Goal: Information Seeking & Learning: Learn about a topic

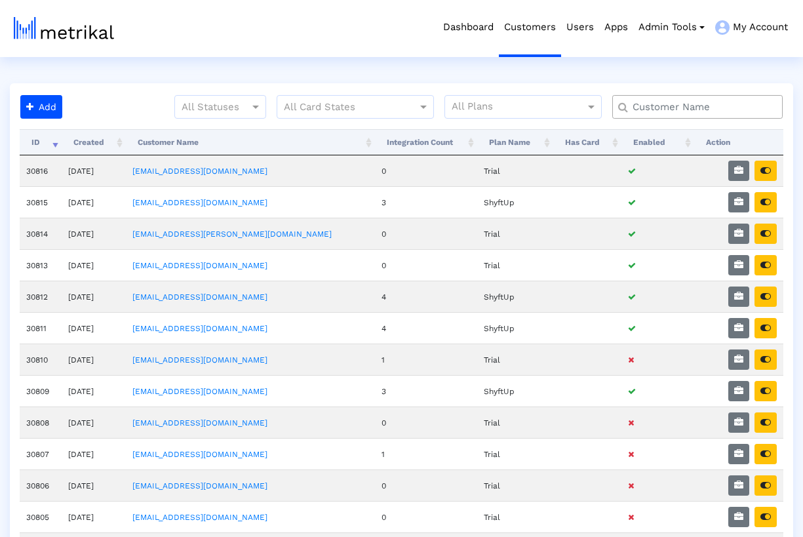
click at [725, 112] on input "text" at bounding box center [700, 107] width 154 height 14
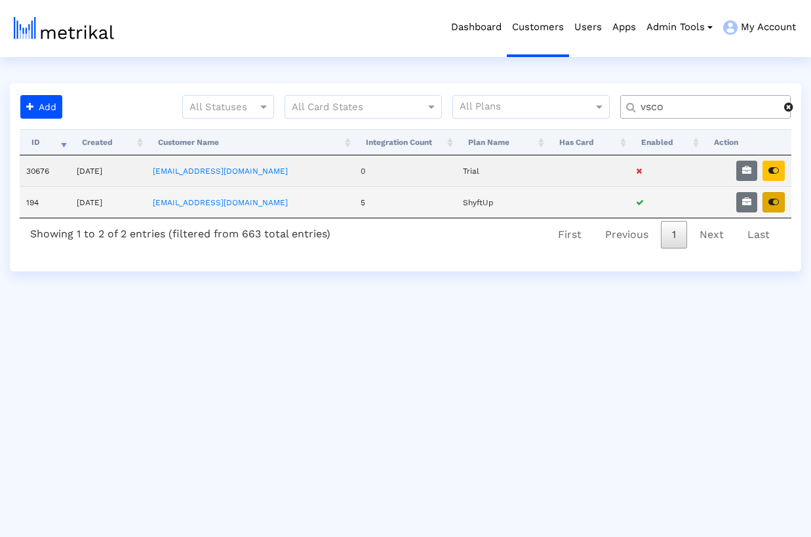
type input "vsco"
click at [773, 201] on icon "button" at bounding box center [773, 201] width 10 height 9
click at [747, 200] on icon "button" at bounding box center [746, 201] width 9 height 9
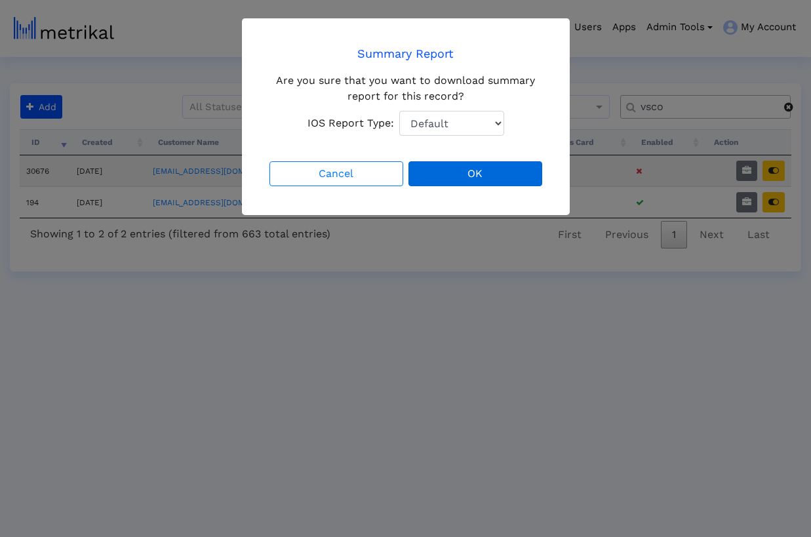
select select "1: 1"
click option "Total Downloads" at bounding box center [0, 0] width 0 height 0
click at [472, 176] on button "OK" at bounding box center [475, 173] width 134 height 25
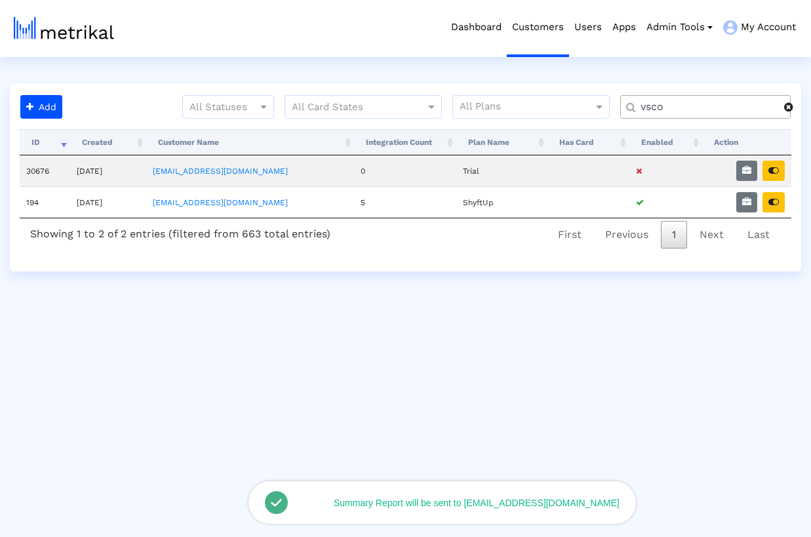
click at [790, 109] on span at bounding box center [788, 107] width 9 height 10
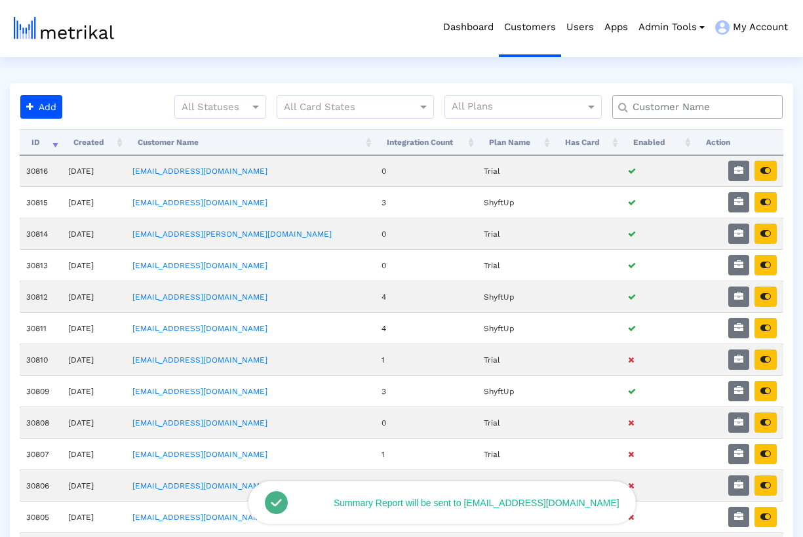
click at [710, 107] on input "text" at bounding box center [700, 107] width 154 height 14
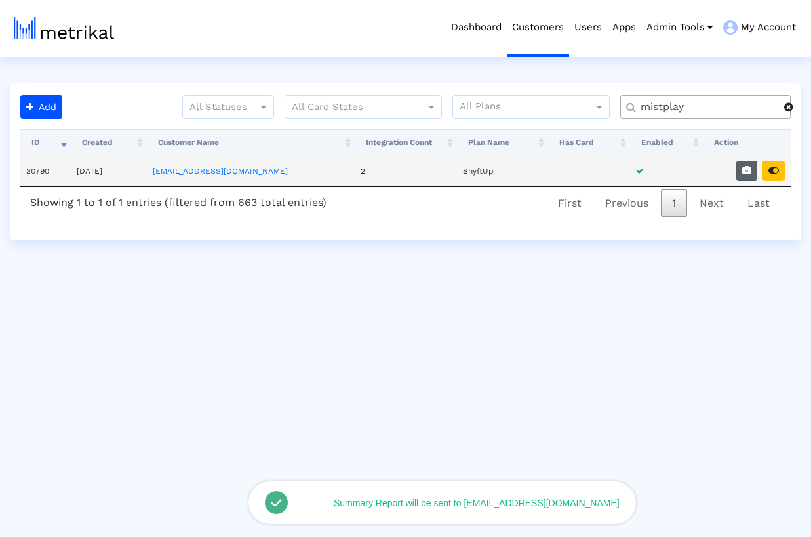
type input "mistplay"
click at [747, 170] on icon "button" at bounding box center [746, 170] width 9 height 9
select select "1: 1"
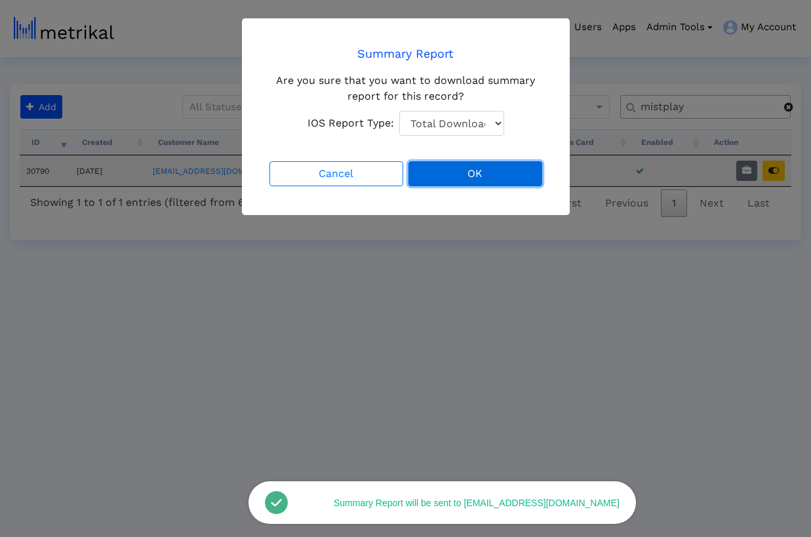
click at [526, 170] on button "OK" at bounding box center [475, 173] width 134 height 25
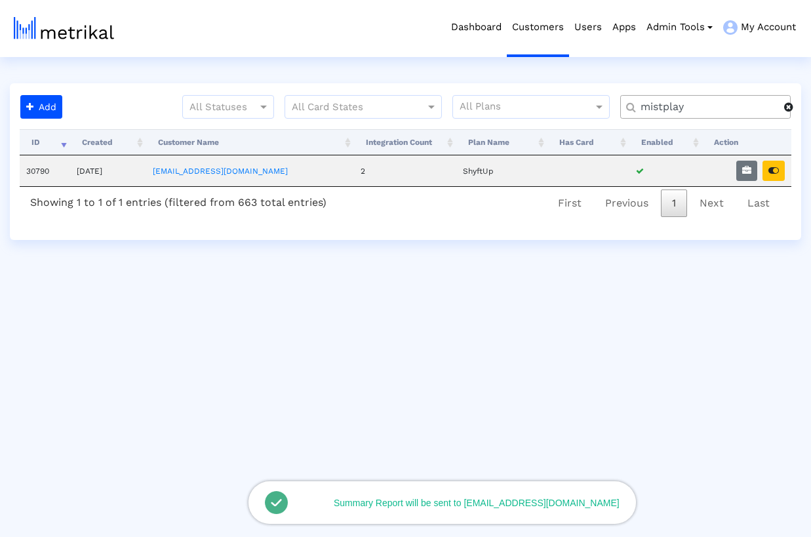
click at [789, 109] on span at bounding box center [788, 107] width 9 height 10
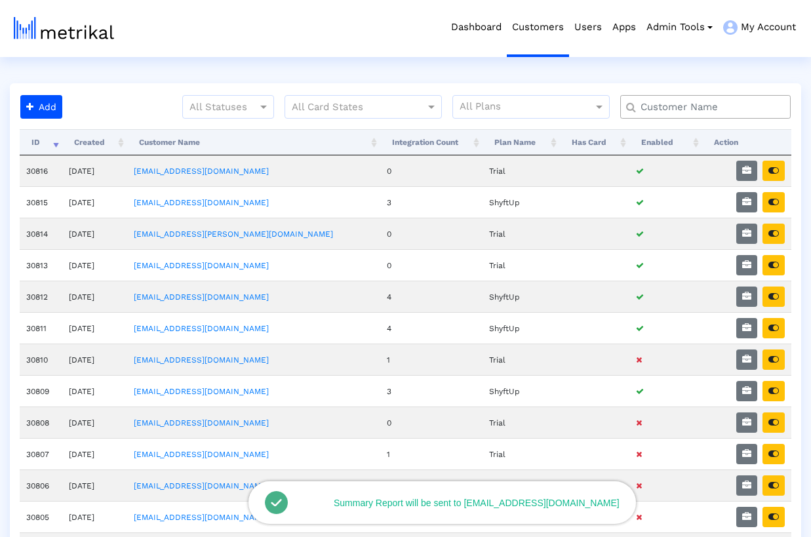
click at [715, 106] on input "text" at bounding box center [708, 107] width 154 height 14
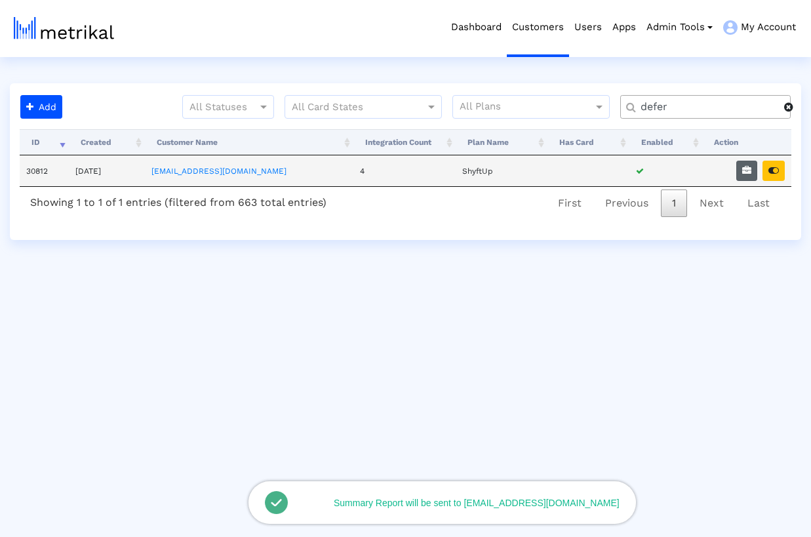
type input "defer"
click at [742, 172] on icon "button" at bounding box center [746, 170] width 9 height 9
select select "1: 1"
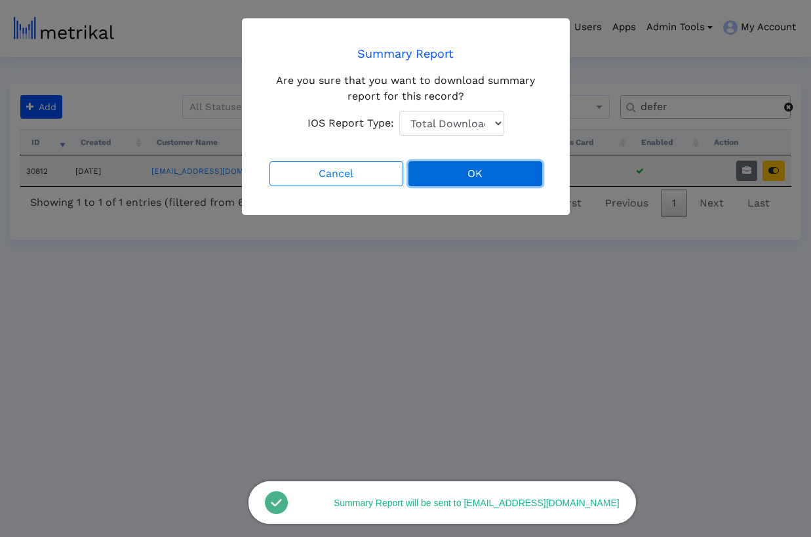
click at [516, 174] on button "OK" at bounding box center [475, 173] width 134 height 25
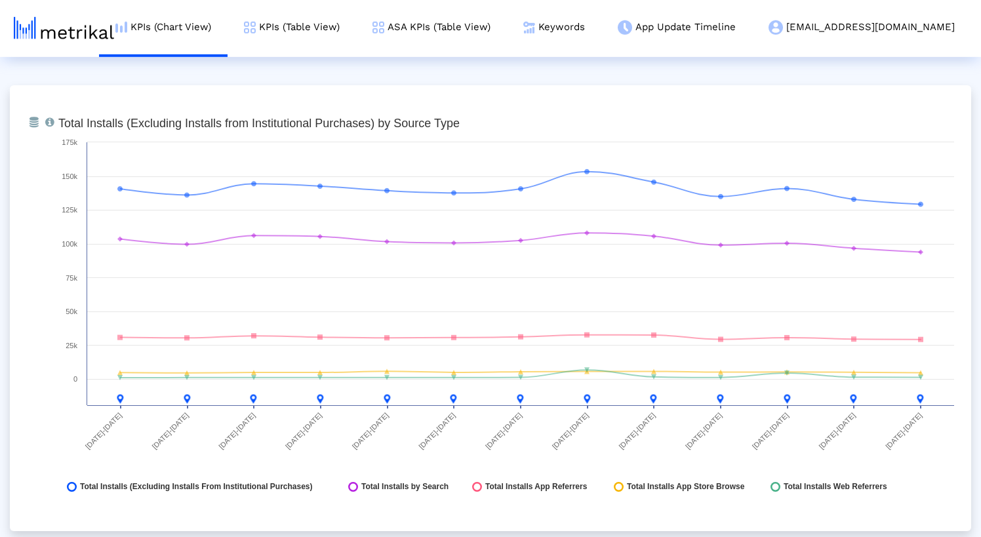
scroll to position [1458, 0]
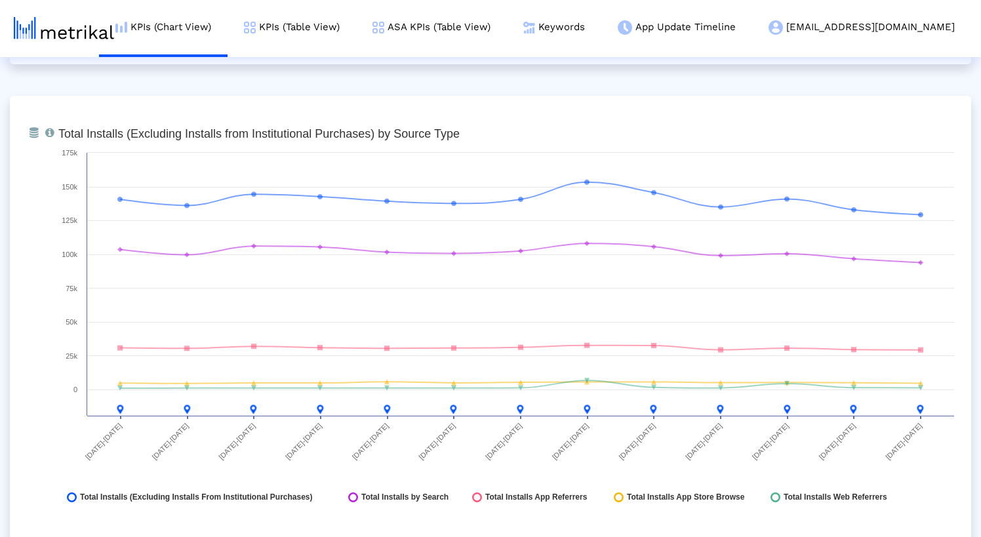
click at [332, 100] on div "From Database Total installs that the app received from each source (excludes I…" at bounding box center [490, 319] width 961 height 446
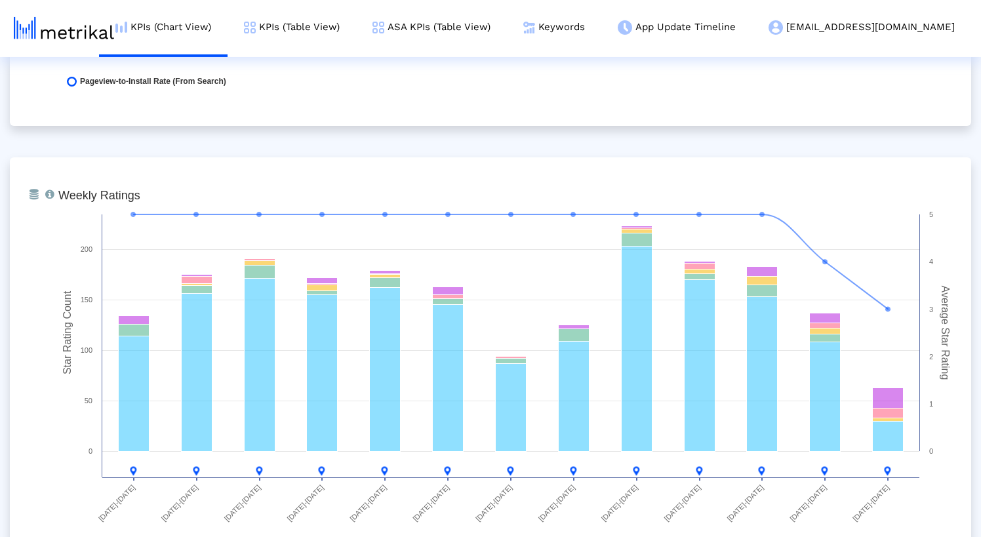
scroll to position [3324, 0]
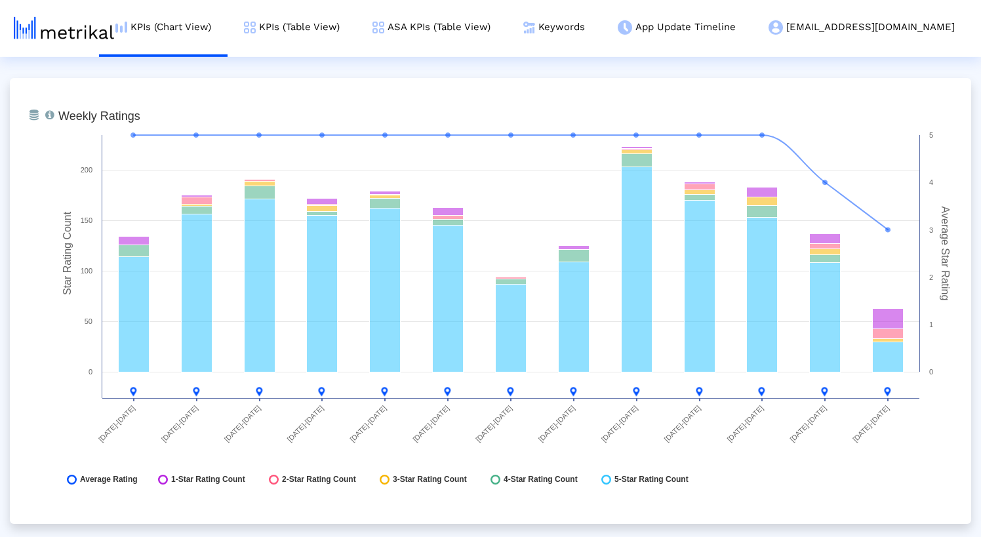
scroll to position [3387, 0]
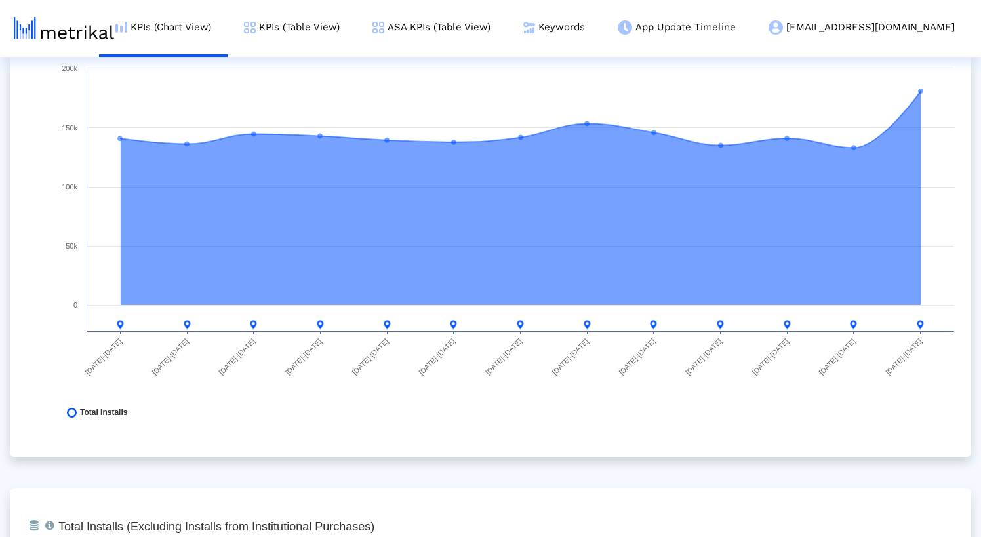
scroll to position [0, 0]
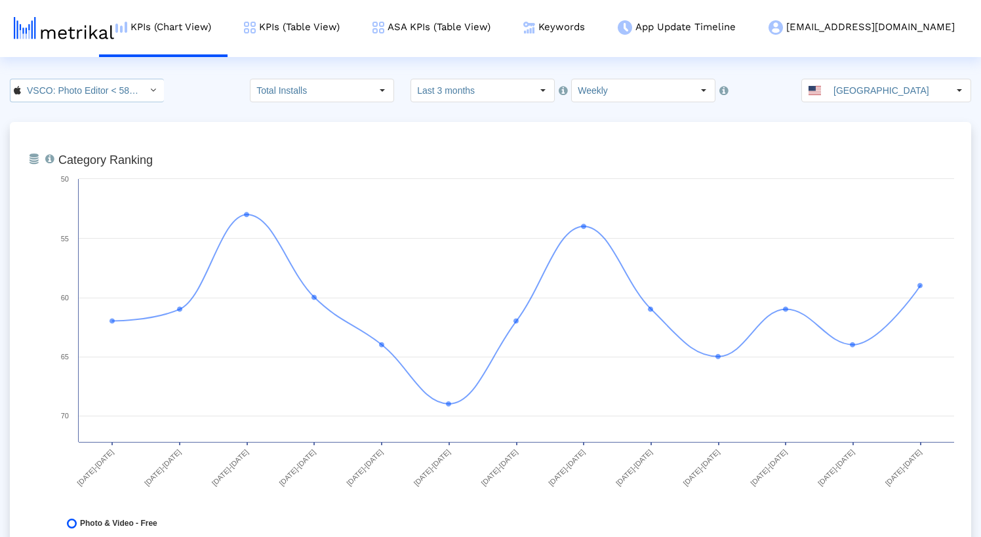
click at [125, 92] on input "VSCO: Photo Editor < 588013838 >" at bounding box center [80, 90] width 118 height 22
click at [90, 131] on div "VSCO: Photo & Video Editor <[DOMAIN_NAME]>" at bounding box center [84, 135] width 135 height 12
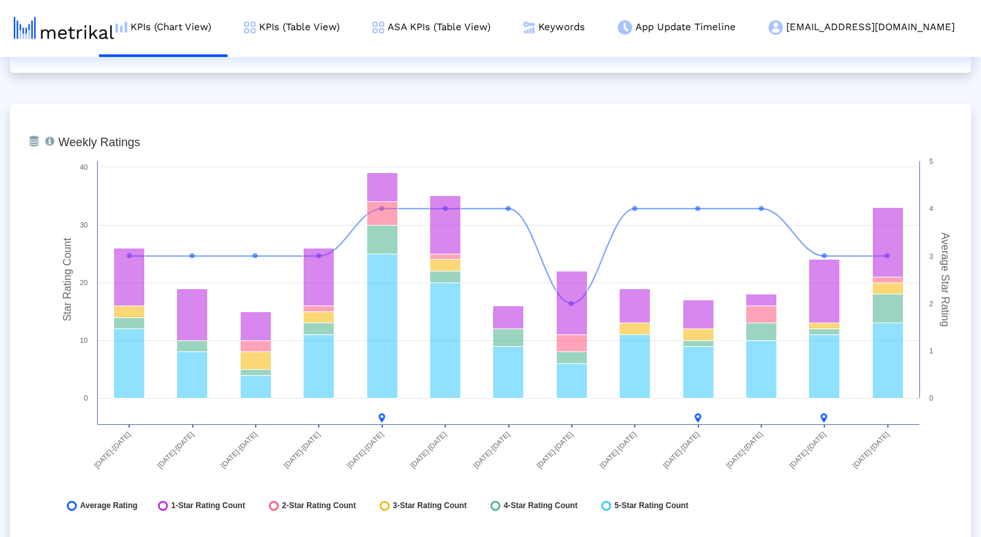
scroll to position [1940, 0]
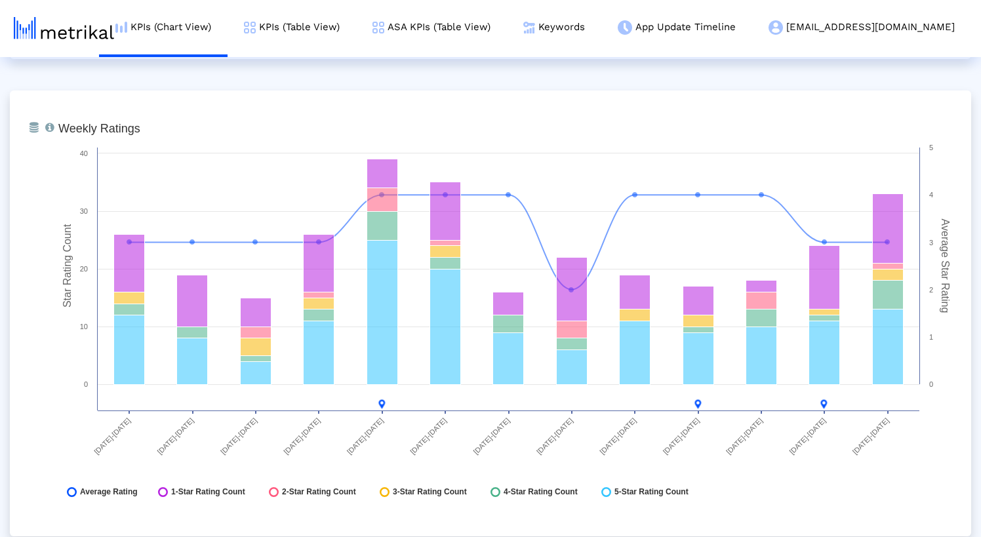
click at [601, 29] on link "Keywords" at bounding box center [554, 27] width 94 height 54
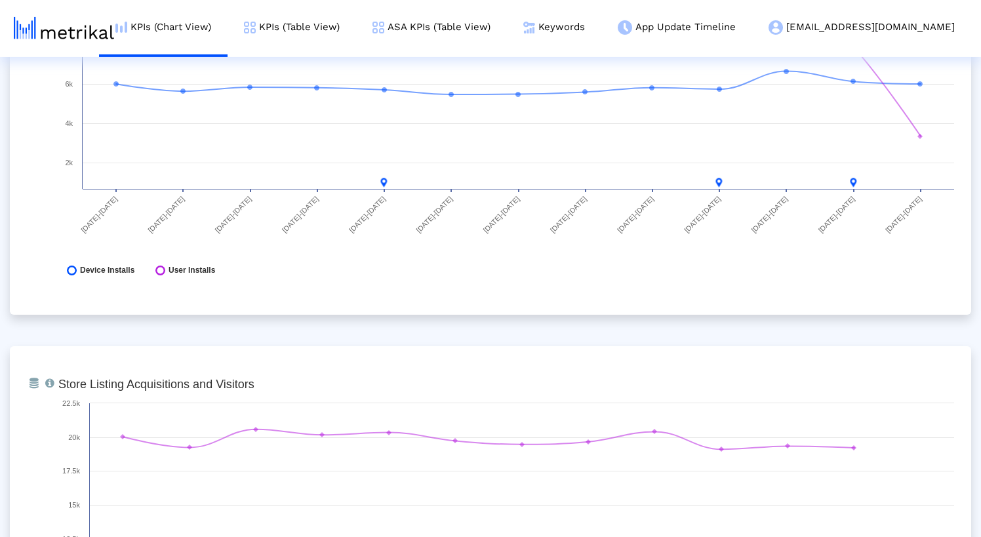
scroll to position [0, 0]
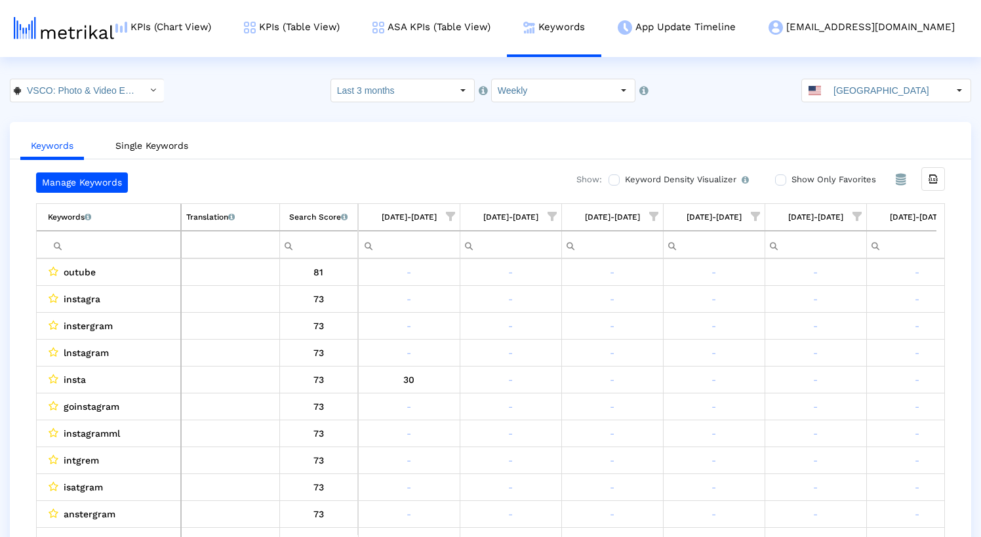
scroll to position [0, 743]
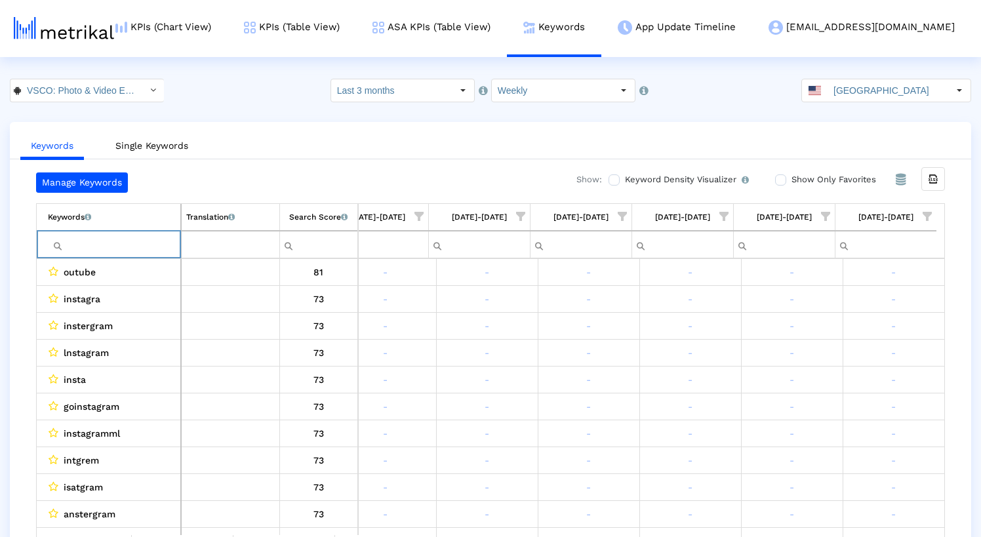
click at [121, 245] on input "Filter cell" at bounding box center [114, 245] width 132 height 22
paste input "capcut"
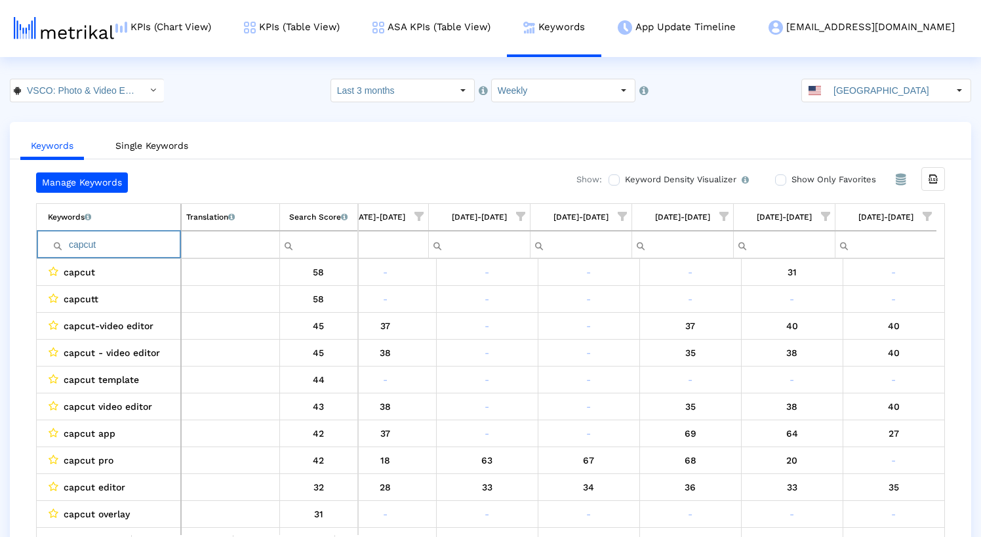
paste input "photoshop"
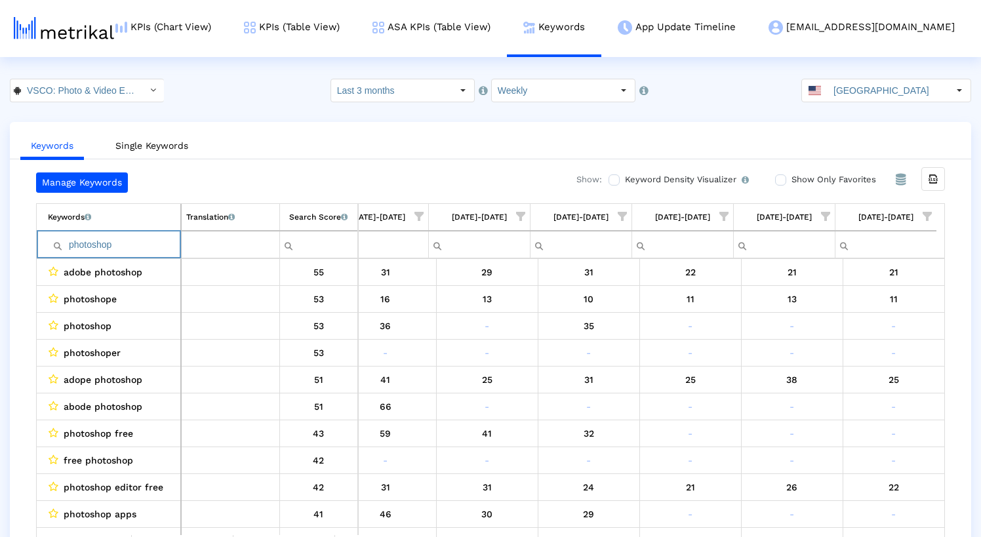
paste input "adobe illustrator"
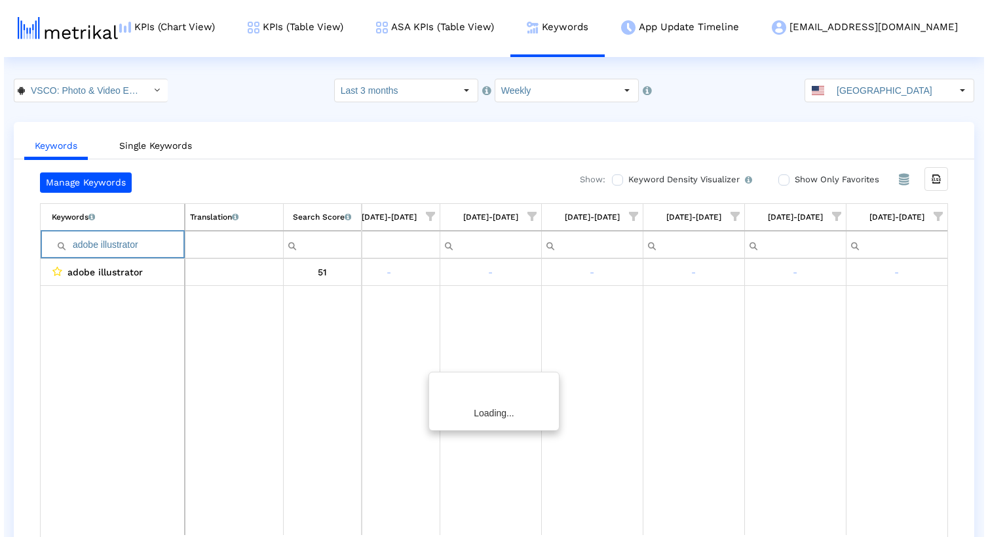
scroll to position [0, 735]
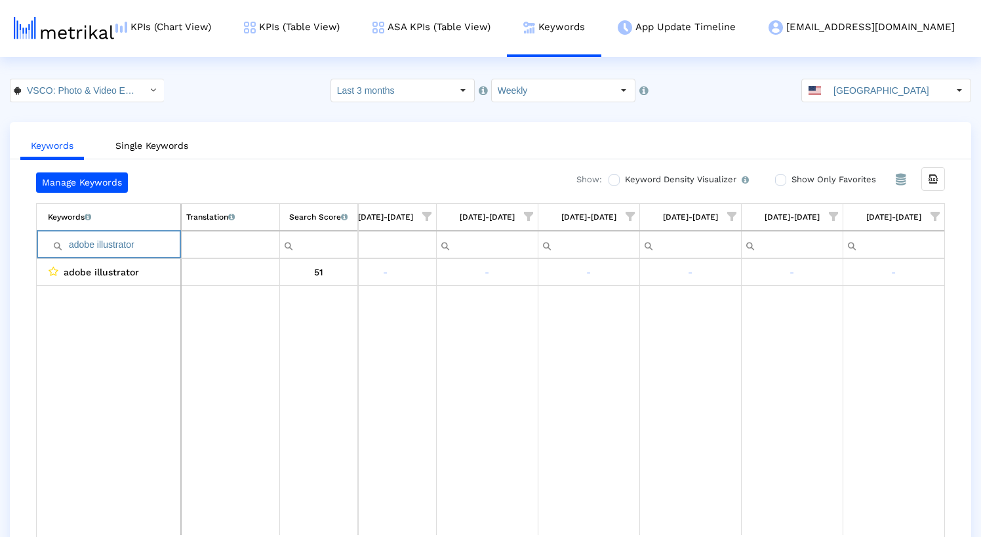
paste input "photo edi"
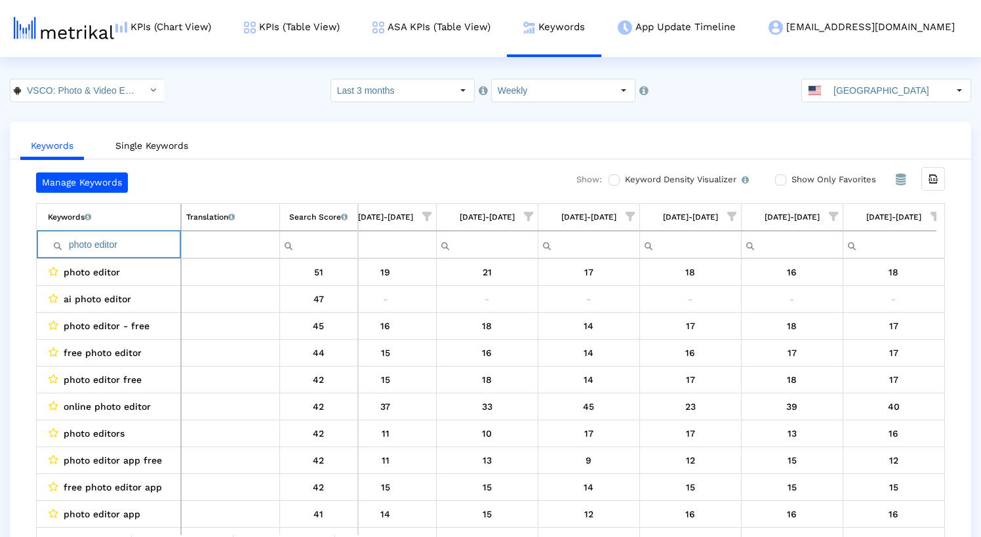
paste input "icsart"
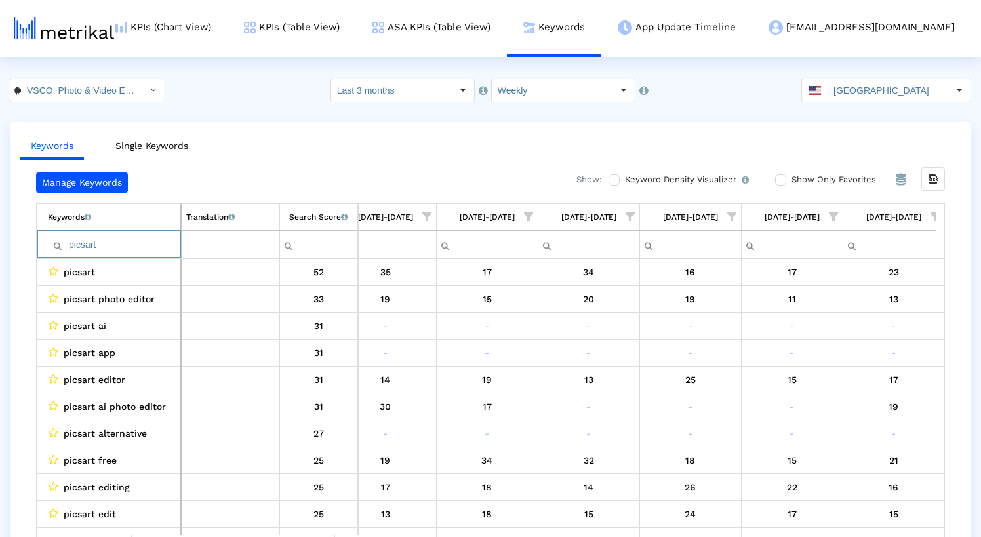
paste input "hoto edited"
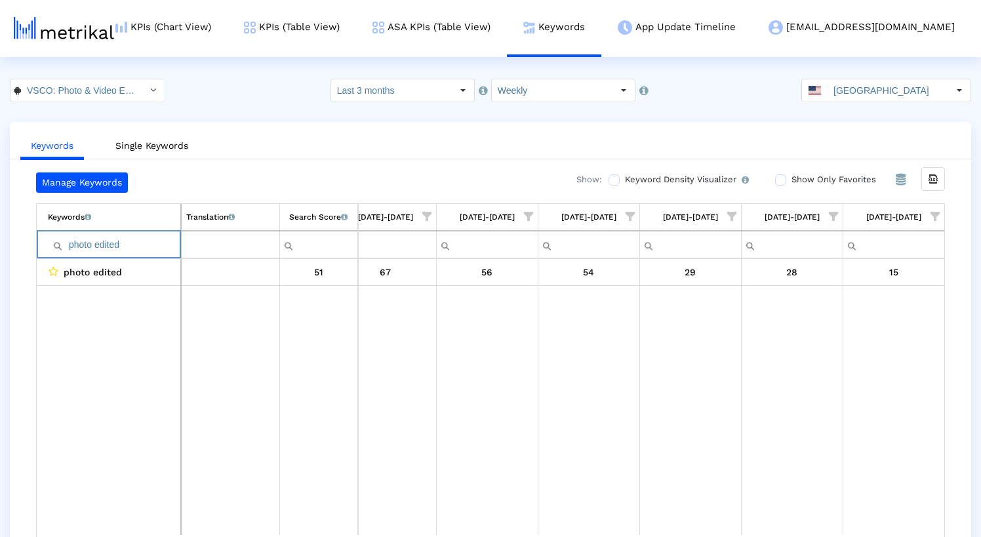
paste input "editor for photo"
paste input "video editor"
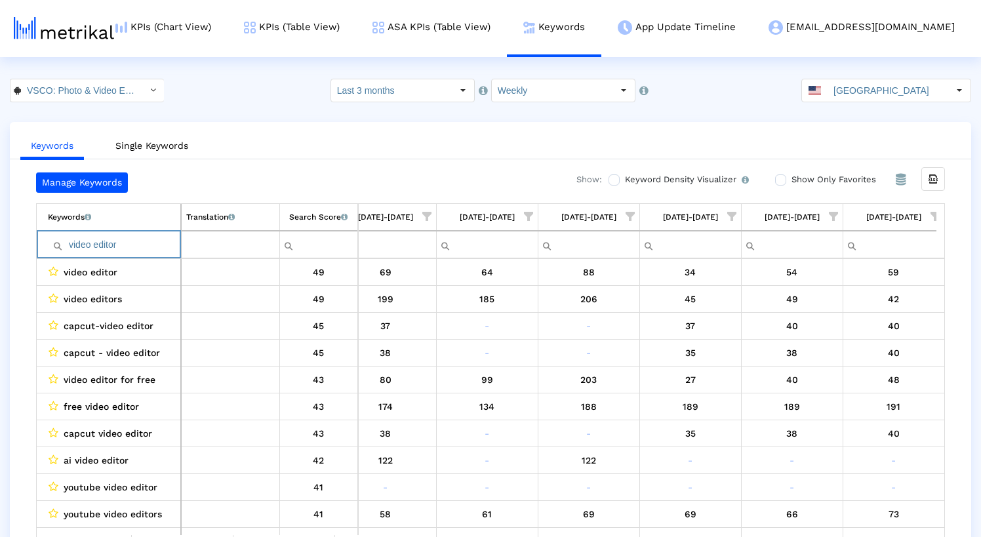
paste input "photoshop free"
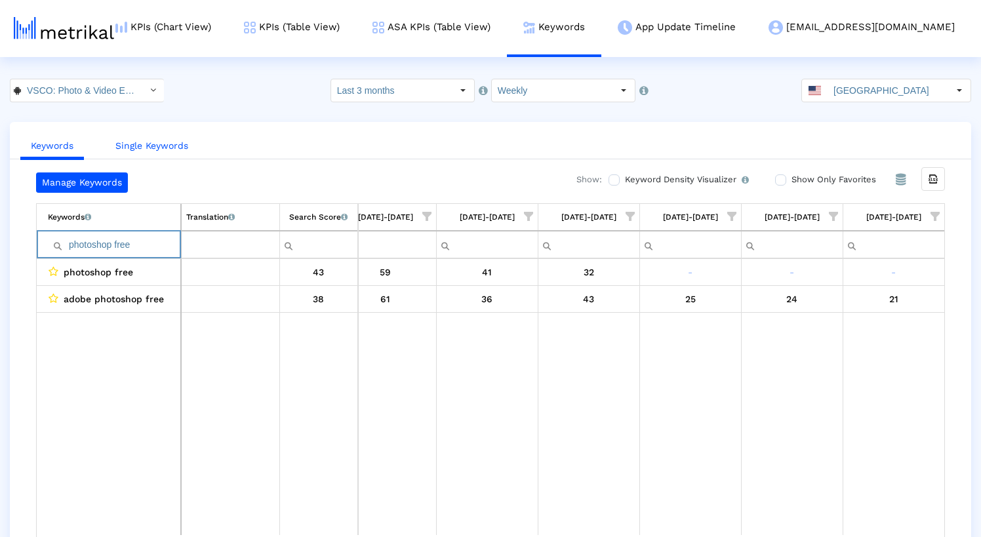
paste input "35mm film"
paste input "images editor"
paste input "edit pictures free"
paste input "camera app"
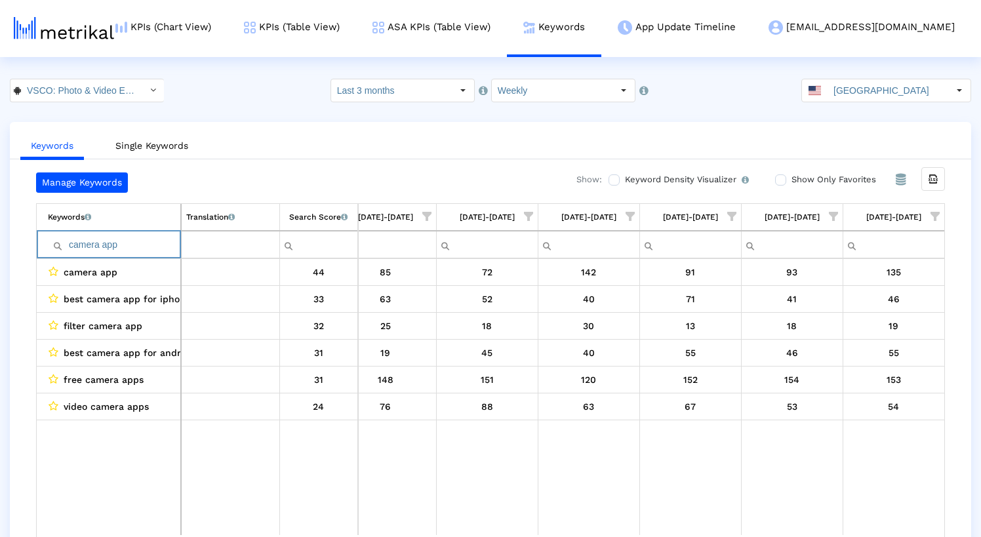
paste input "adobe lightroom"
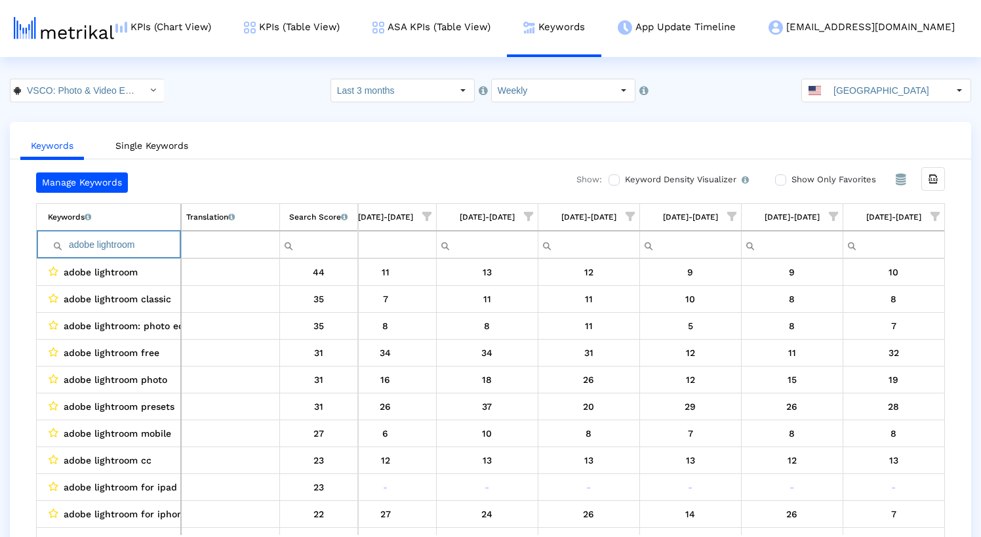
paste input "edits for pictures"
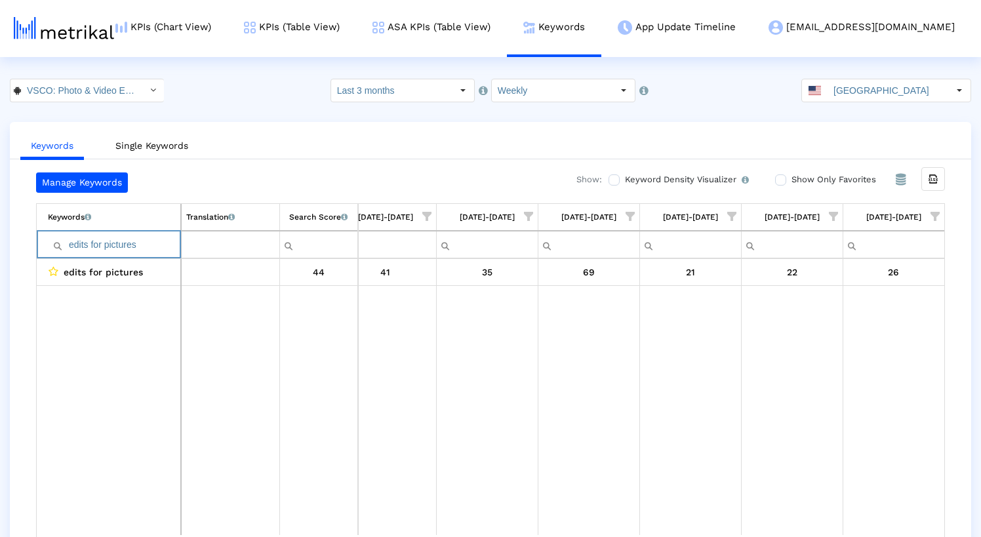
paste input "best photo editing app"
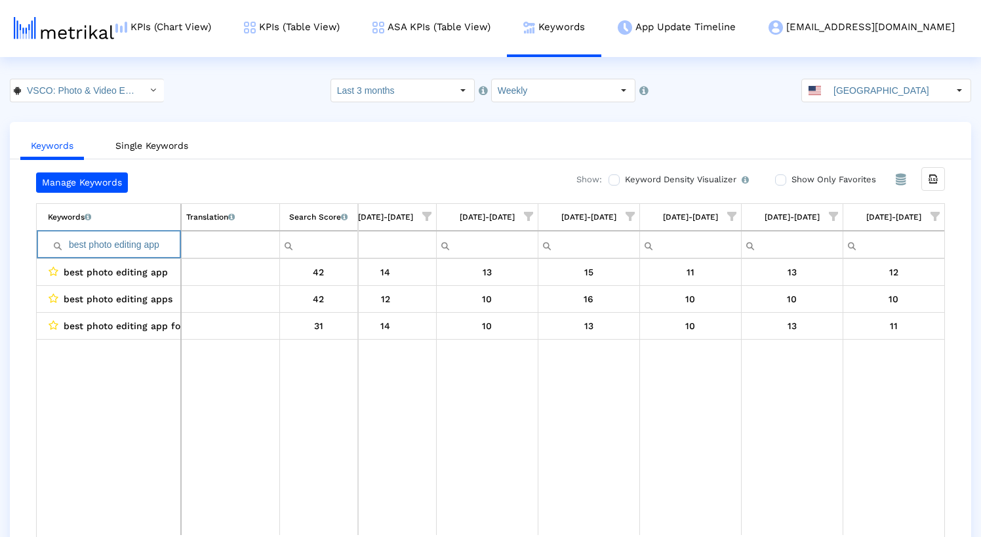
paste input "darkroom"
paste input "filter pictures"
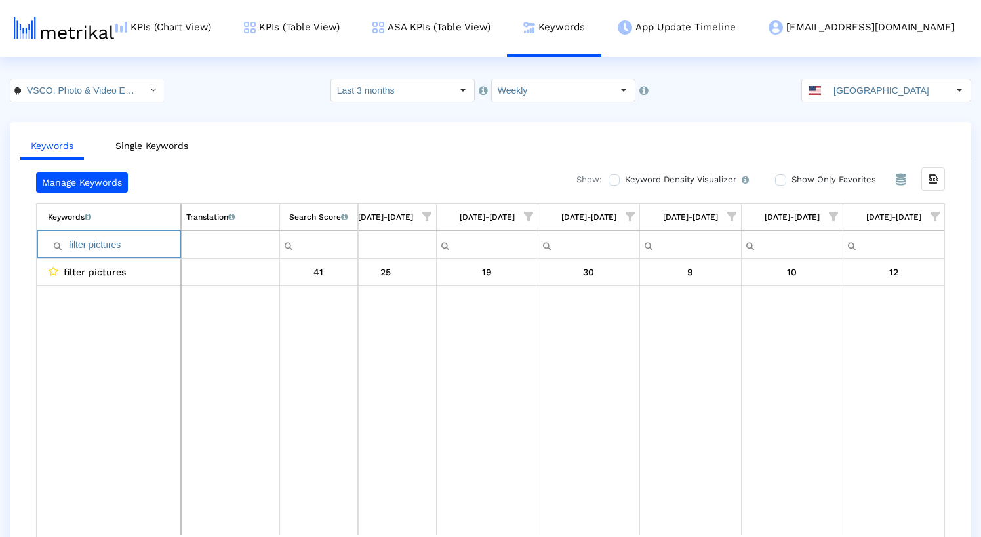
paste input "snapseed"
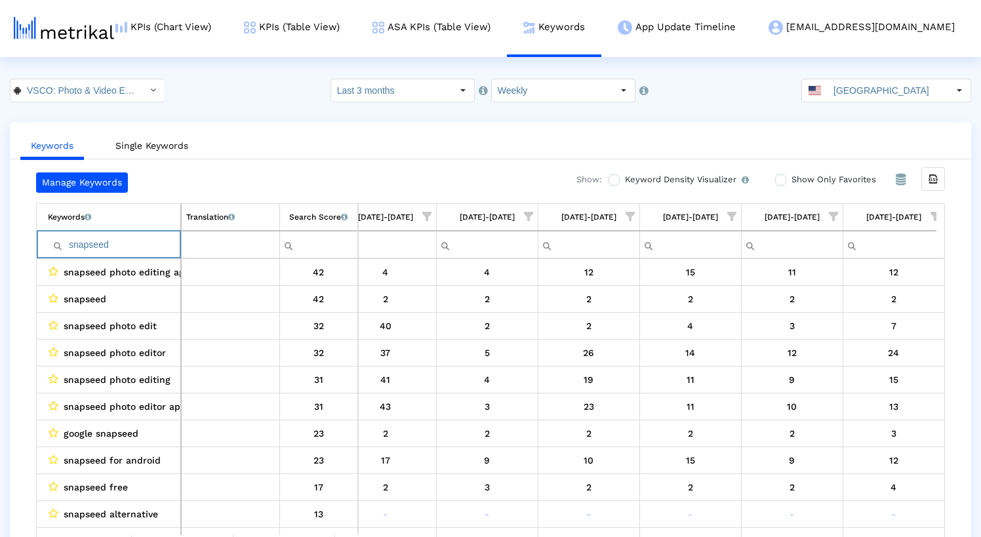
type input "snapseed"
click at [114, 92] on input "VSCO: Photo & Video Editor < [DOMAIN_NAME] >" at bounding box center [80, 90] width 118 height 22
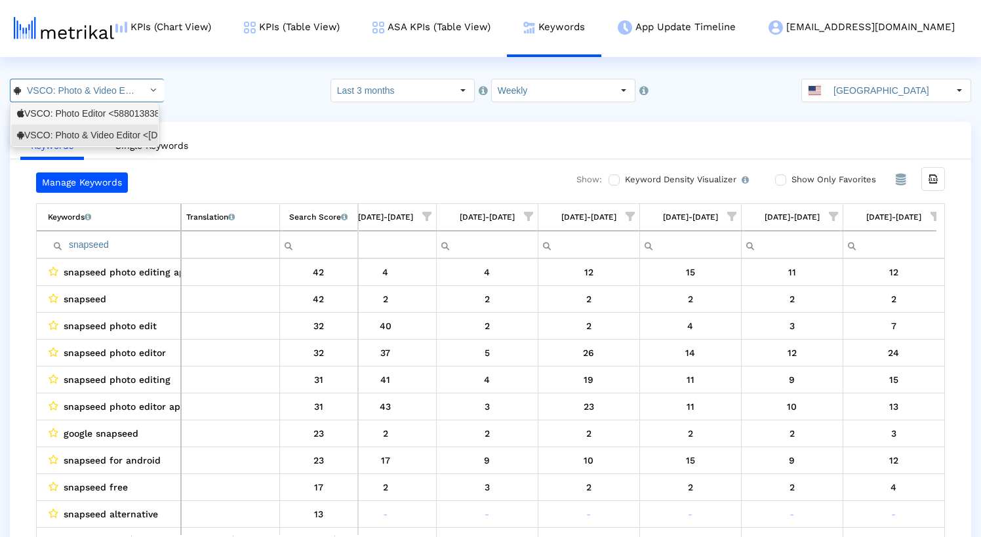
click at [83, 119] on div "VSCO: Photo Editor <588013838>" at bounding box center [84, 113] width 135 height 12
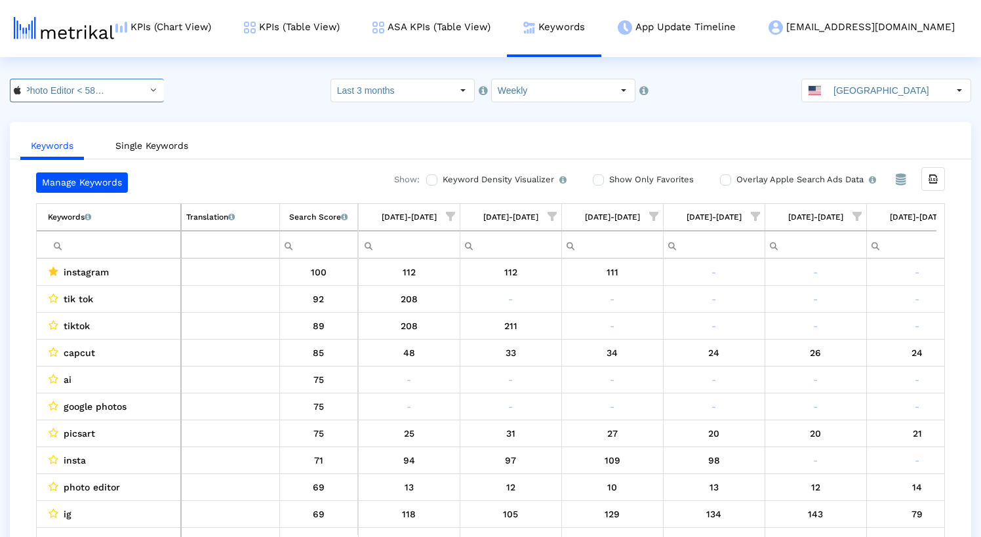
scroll to position [0, 743]
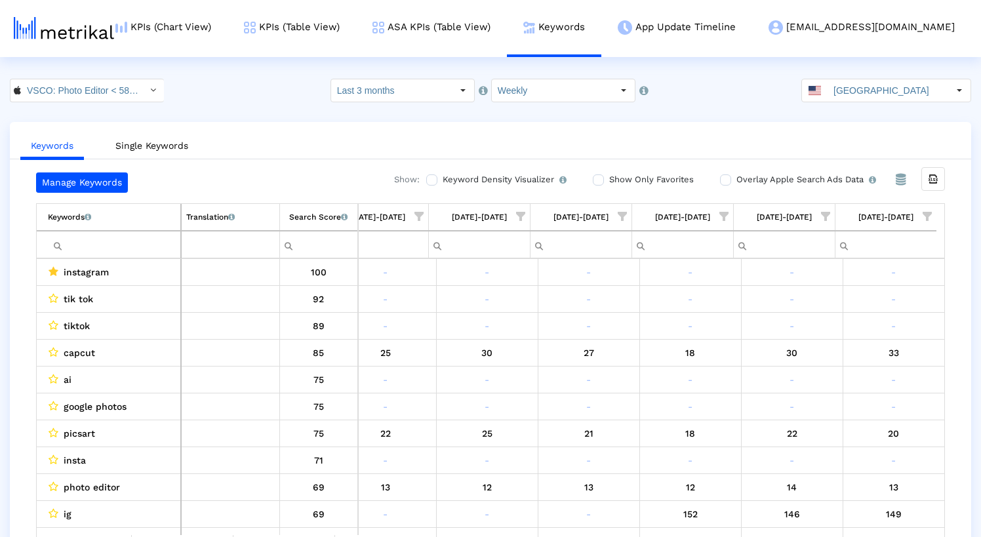
click at [93, 249] on input "Filter cell" at bounding box center [114, 245] width 132 height 22
paste input "picsart"
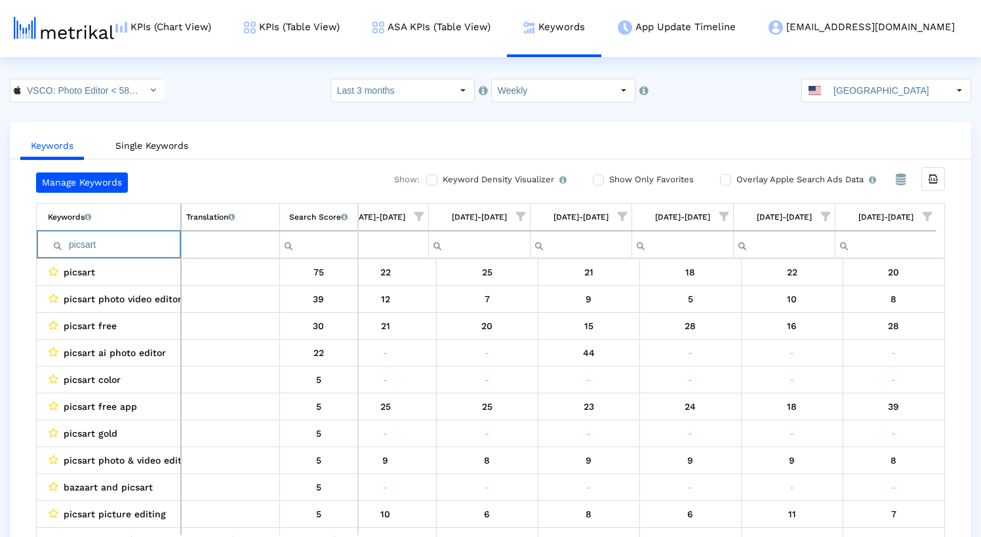
paste input "capcu"
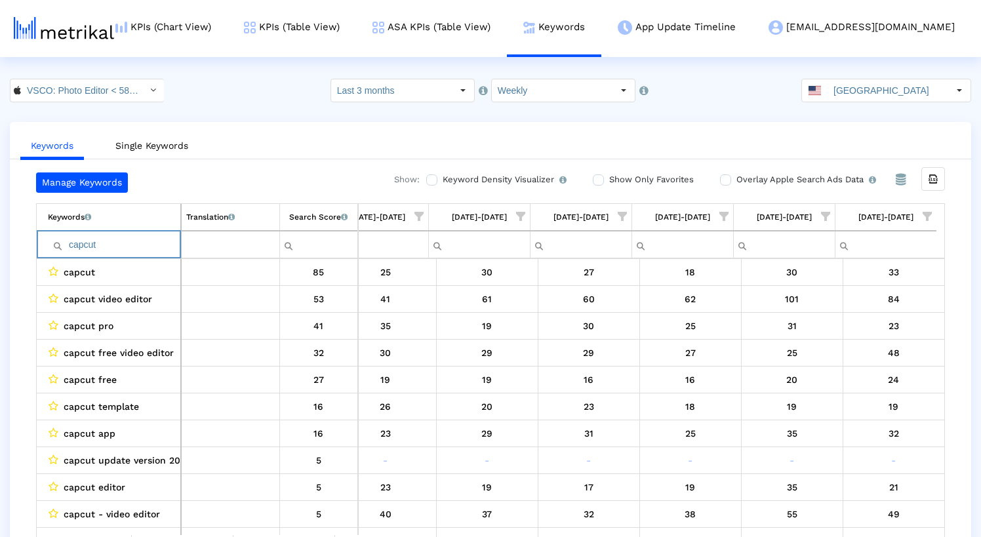
paste input "lightroom"
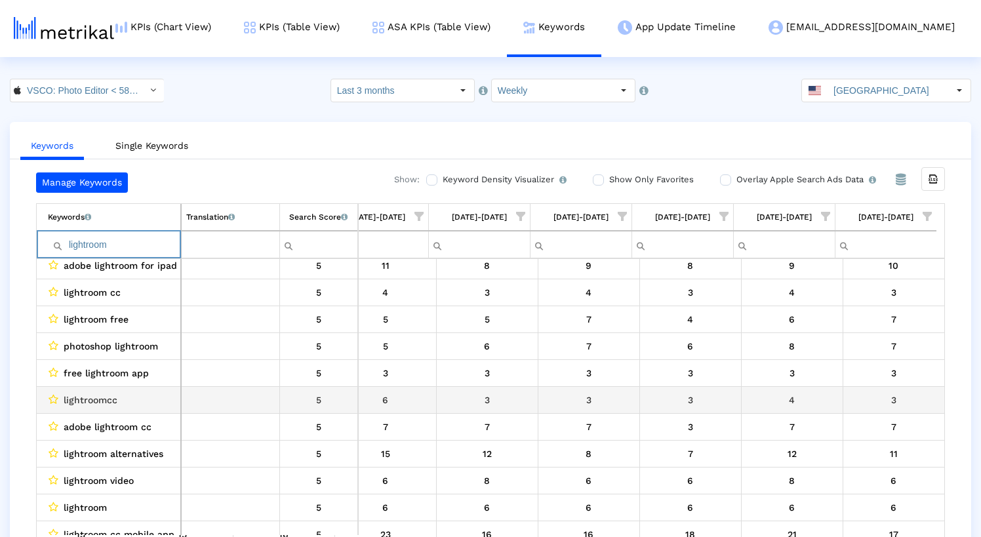
scroll to position [334, 0]
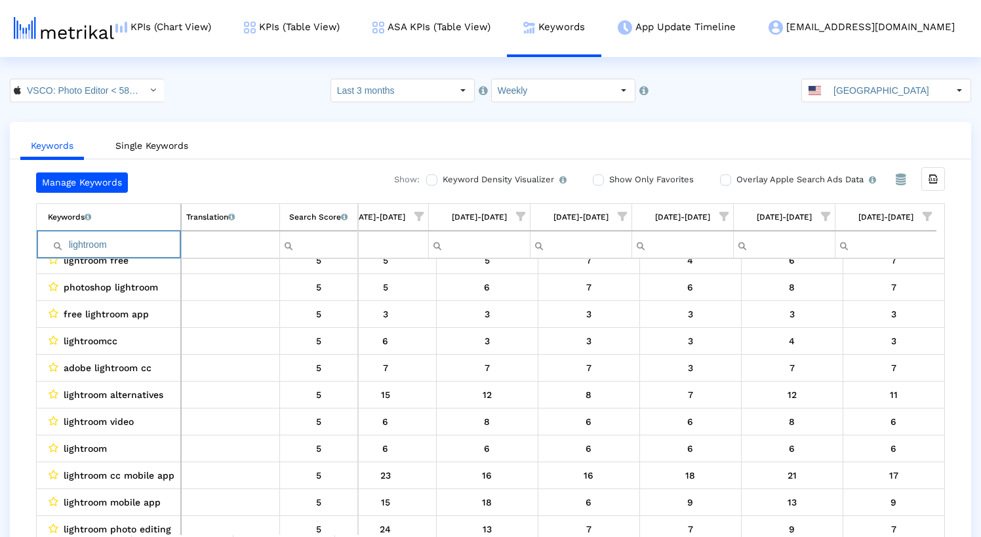
paste input "inshot"
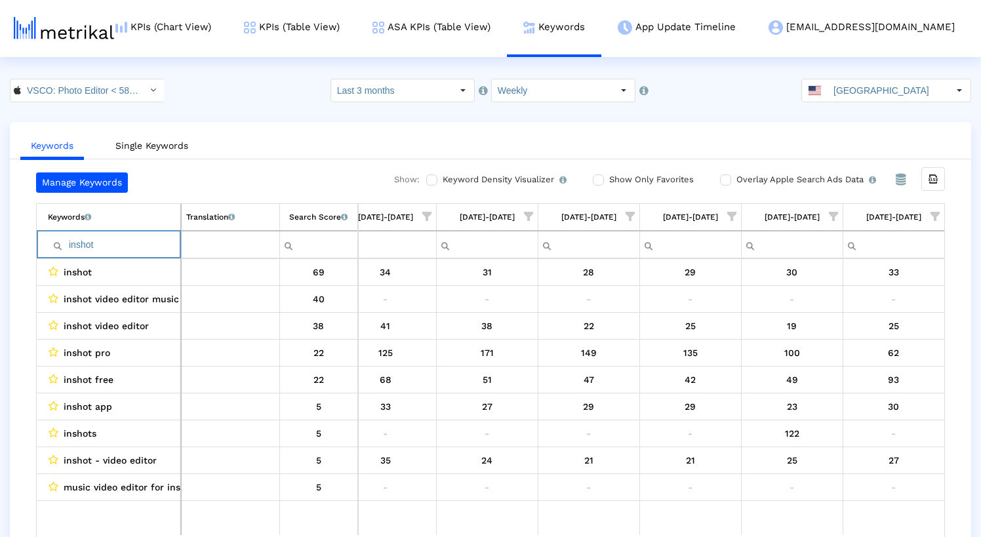
paste input "snapseed"
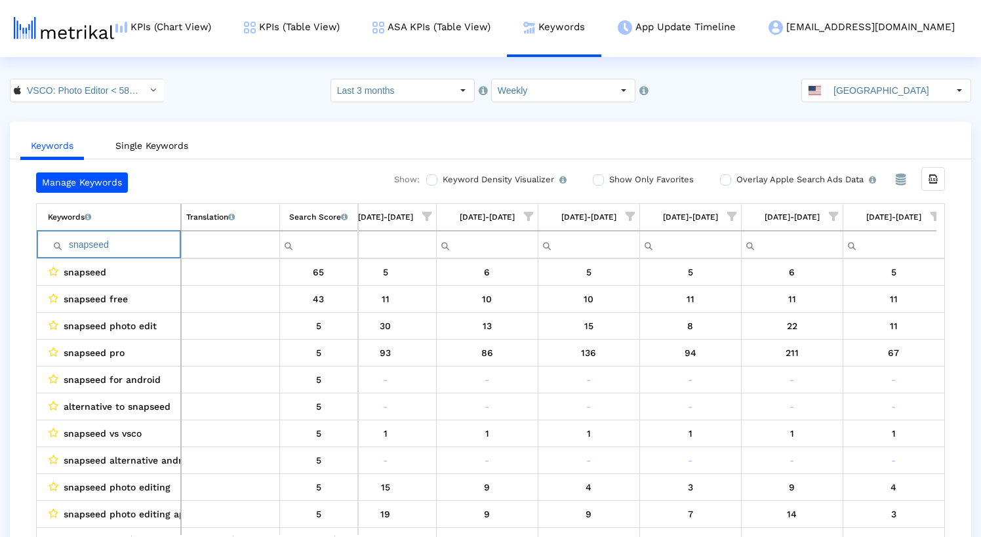
paste input "photo editor"
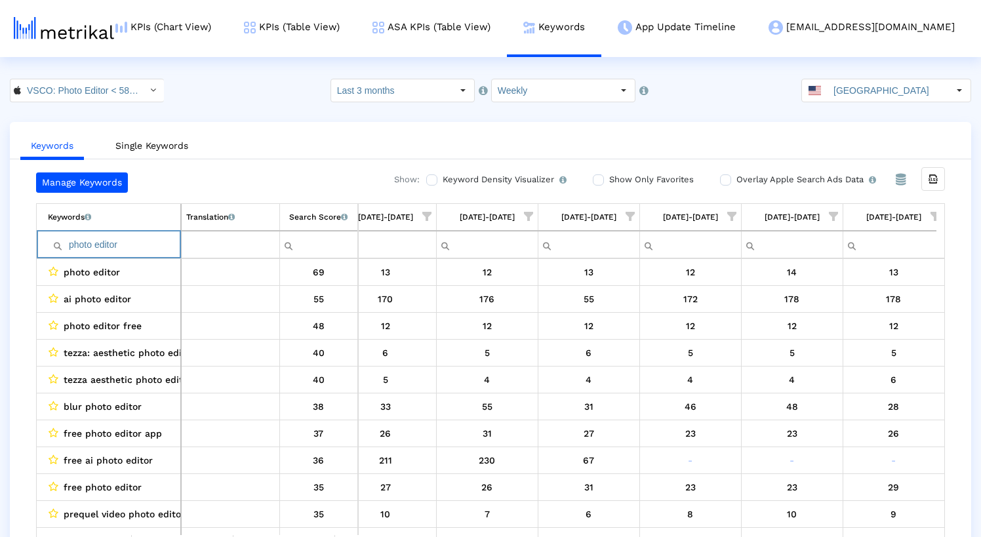
paste input "vide"
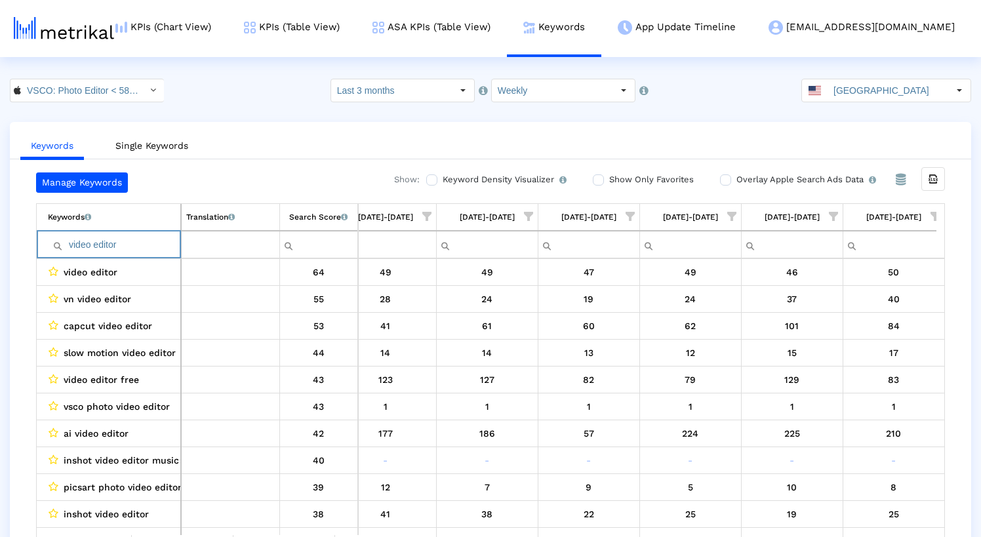
paste input "photoshop"
paste input "icture editor"
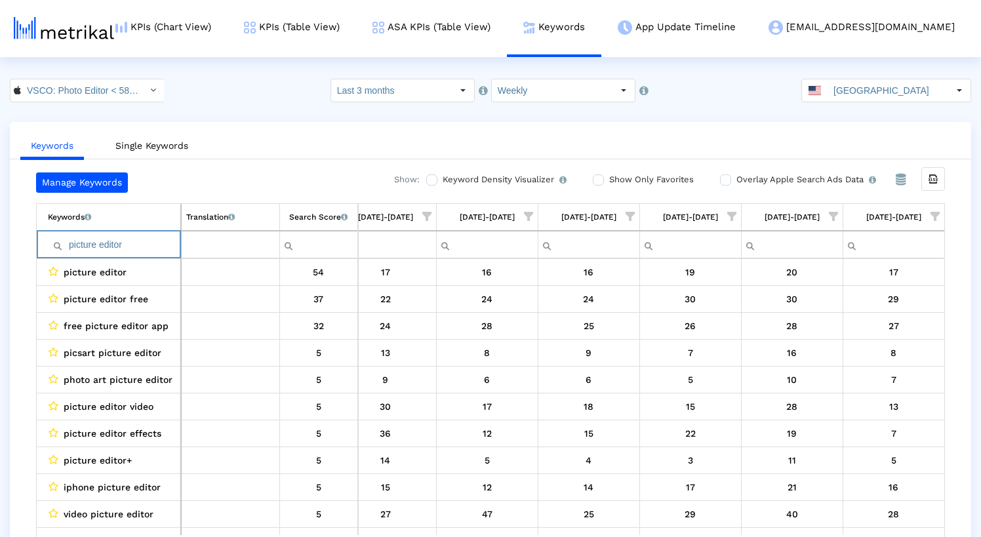
paste input "editing apps"
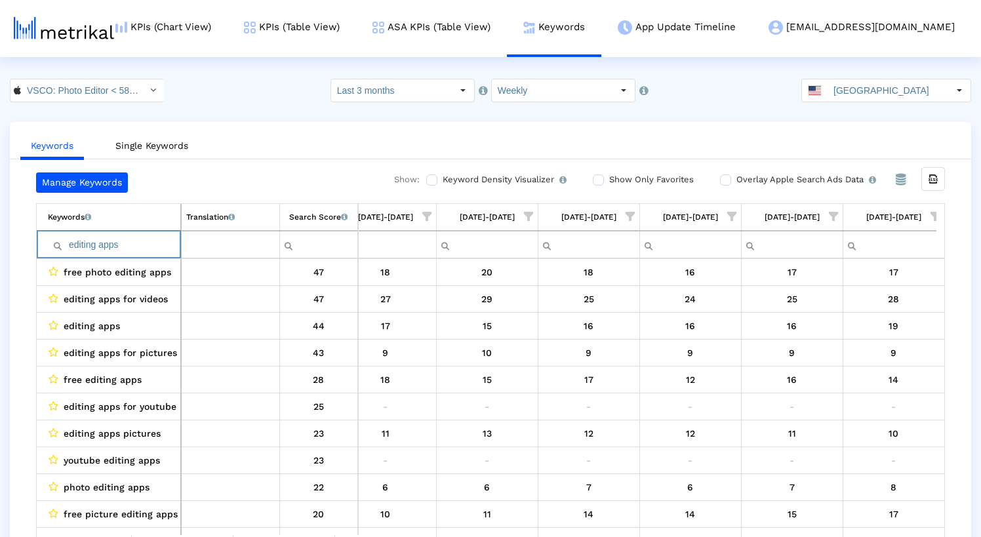
paste input "filters for picture"
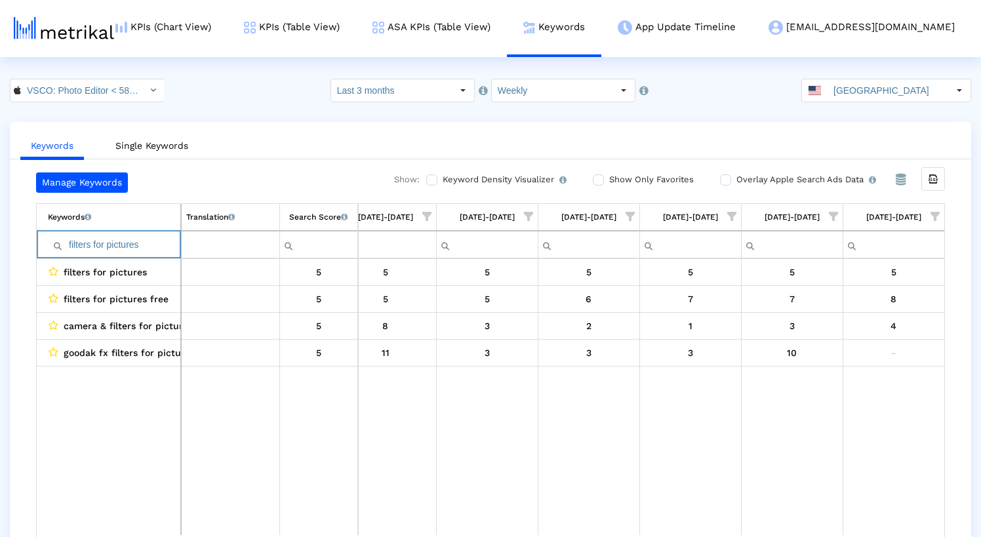
paste input "photo editor free"
paste input "vintage camera"
paste input "photo edit"
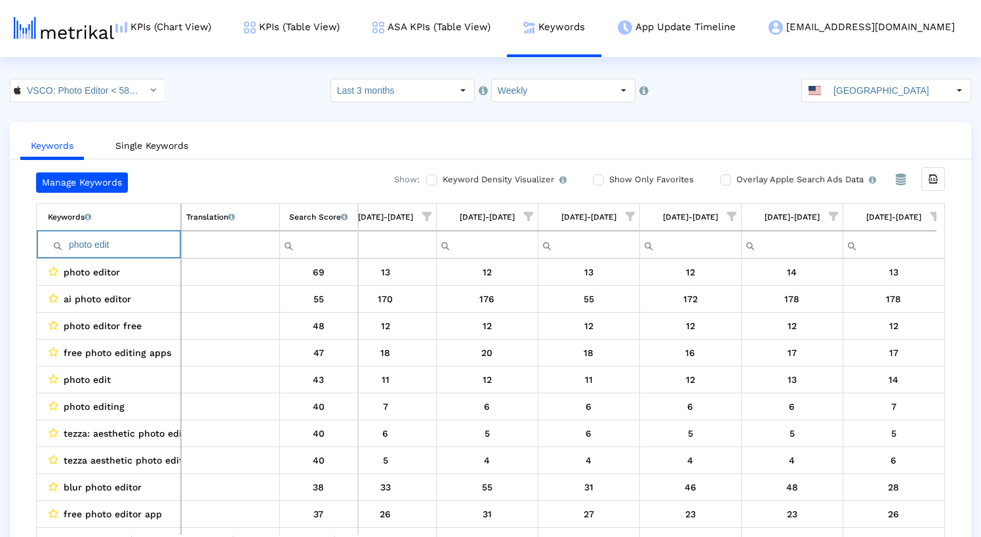
paste input "app"
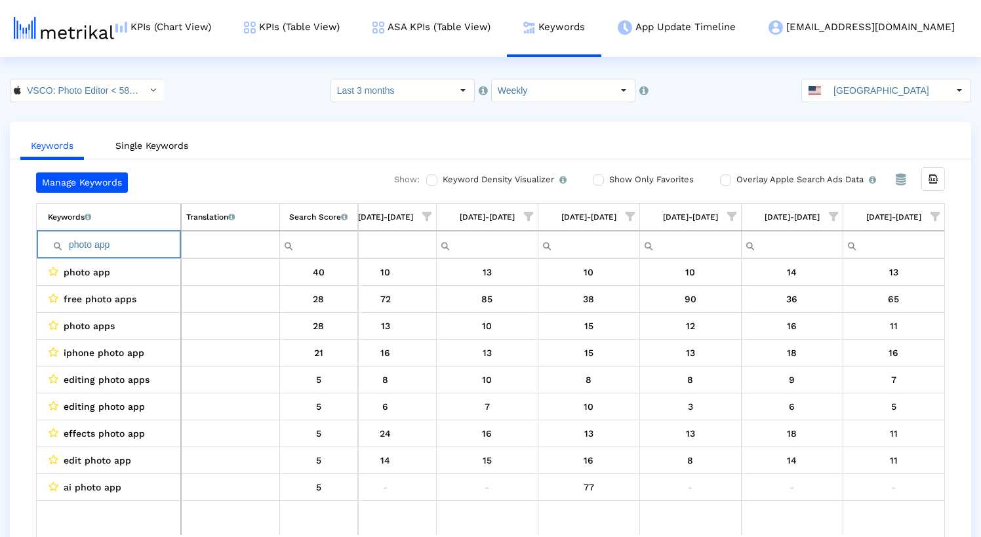
paste input "video editing app free"
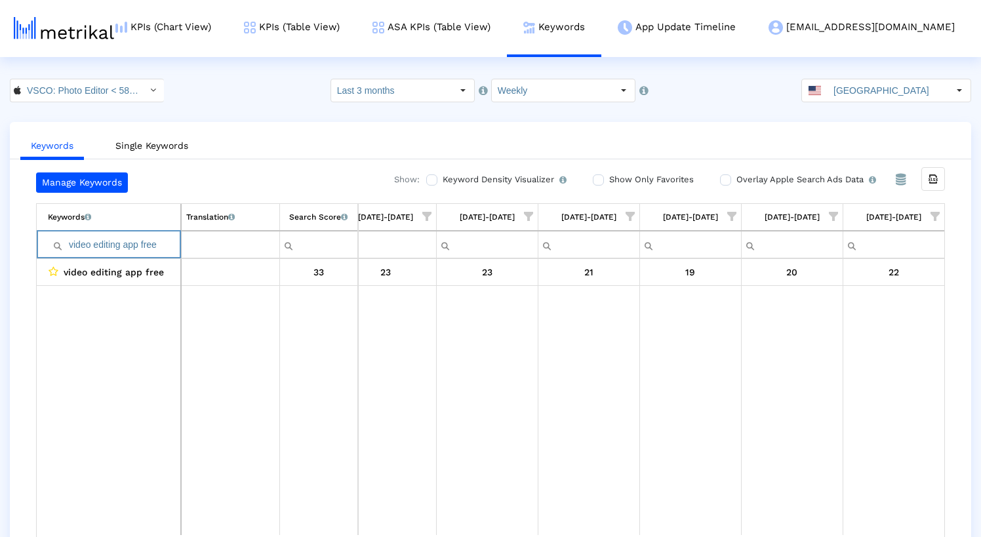
paste input "photo filters"
paste input "Filter cell"
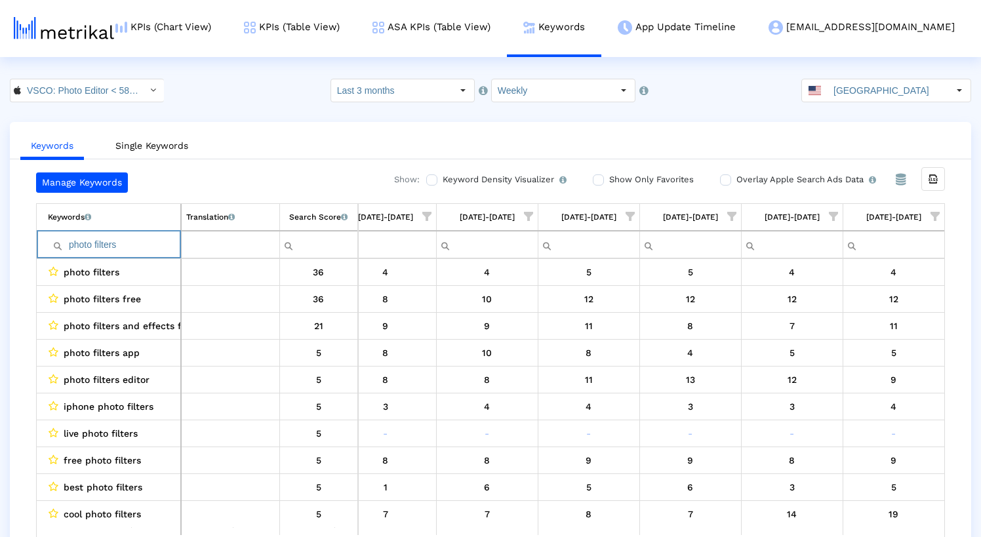
type input "photo filters"
